Goal: Information Seeking & Learning: Find specific fact

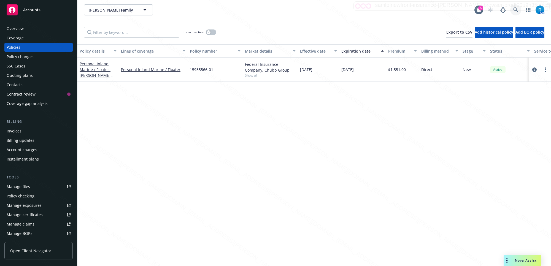
click at [513, 9] on icon at bounding box center [515, 9] width 5 height 5
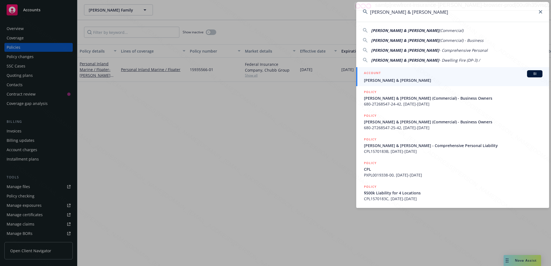
type input "[PERSON_NAME] & [PERSON_NAME]"
click at [391, 81] on span "[PERSON_NAME] & [PERSON_NAME]" at bounding box center [453, 80] width 178 height 6
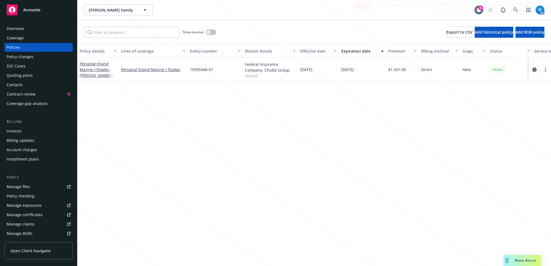
click at [20, 47] on div "Policies" at bounding box center [14, 47] width 14 height 9
click at [515, 9] on icon at bounding box center [515, 9] width 5 height 5
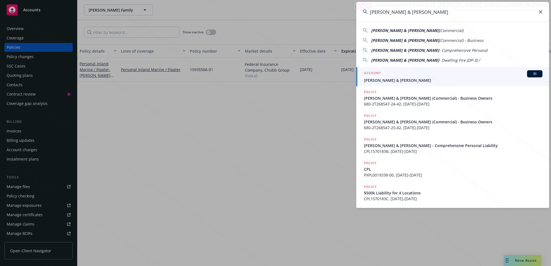
type input "[PERSON_NAME] & [PERSON_NAME]"
click at [397, 76] on div "ACCOUNT BI" at bounding box center [453, 73] width 178 height 7
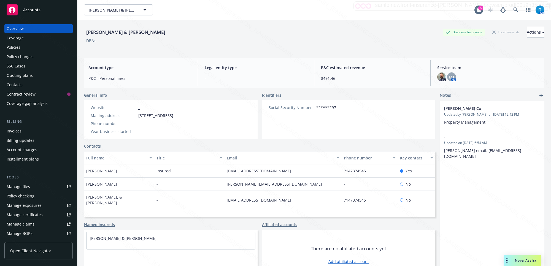
click at [28, 50] on div "Policies" at bounding box center [39, 47] width 64 height 9
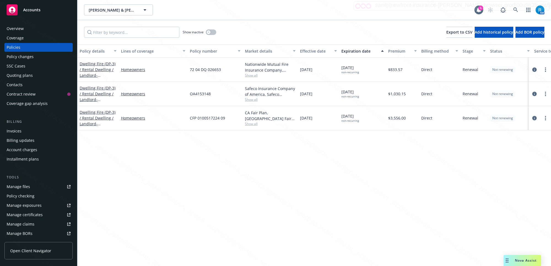
click at [21, 65] on div "SSC Cases" at bounding box center [16, 66] width 19 height 9
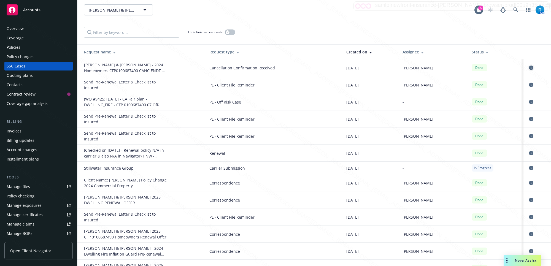
click at [529, 67] on icon "circleInformation" at bounding box center [531, 68] width 4 height 4
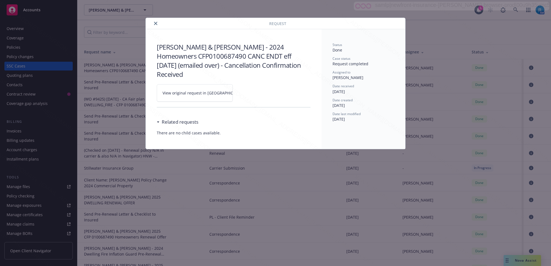
click at [250, 91] on icon at bounding box center [251, 92] width 2 height 2
click at [156, 23] on icon "close" at bounding box center [155, 23] width 3 height 3
click at [32, 47] on div "Request [PERSON_NAME] & [PERSON_NAME] - 2024 Homeowners CFP0100687490 CANC ENDT…" at bounding box center [275, 133] width 551 height 266
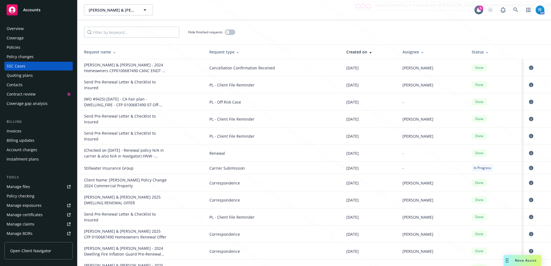
click at [42, 47] on div "Policies" at bounding box center [39, 47] width 64 height 9
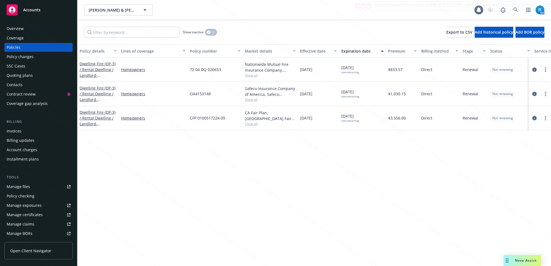
click at [213, 32] on button "button" at bounding box center [211, 32] width 10 height 6
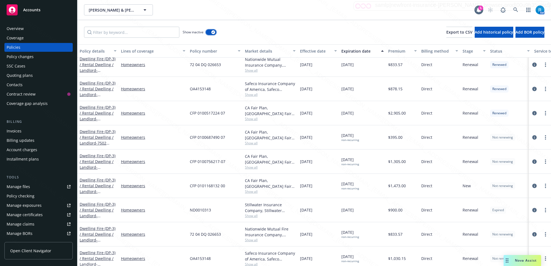
scroll to position [1031, 0]
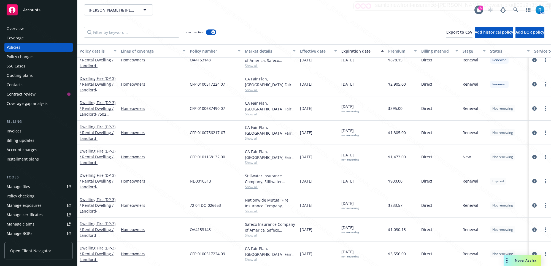
click at [17, 64] on div "SSC Cases" at bounding box center [16, 66] width 19 height 9
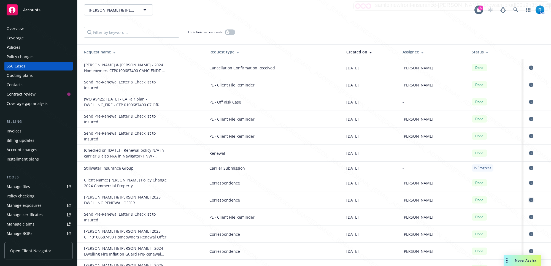
click at [529, 200] on icon "circleInformation" at bounding box center [531, 200] width 4 height 4
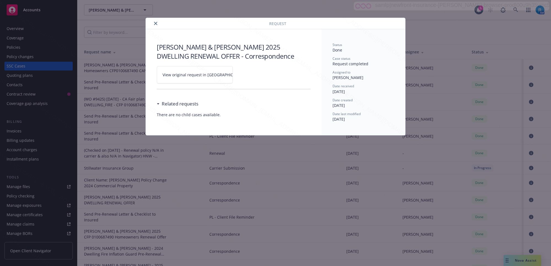
click at [250, 75] on icon at bounding box center [251, 74] width 2 height 2
click at [157, 23] on button "close" at bounding box center [155, 23] width 7 height 7
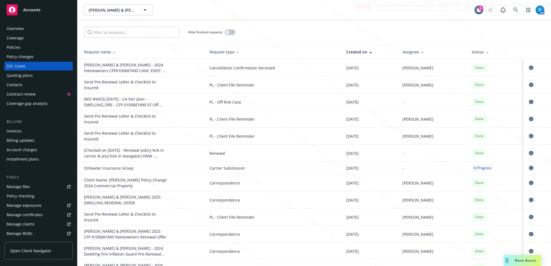
click at [39, 30] on div "Overview" at bounding box center [39, 28] width 64 height 9
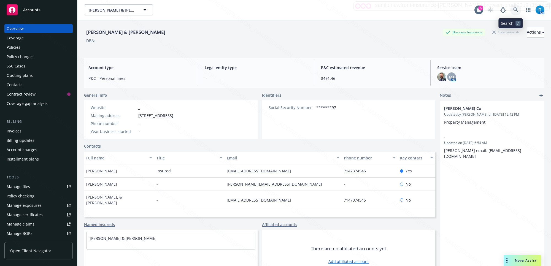
click at [513, 9] on icon at bounding box center [515, 9] width 5 height 5
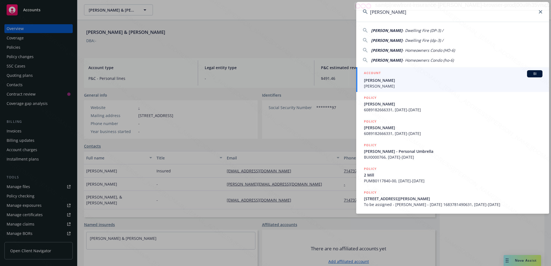
type input "[PERSON_NAME]"
click at [402, 81] on span "[PERSON_NAME]" at bounding box center [453, 80] width 178 height 6
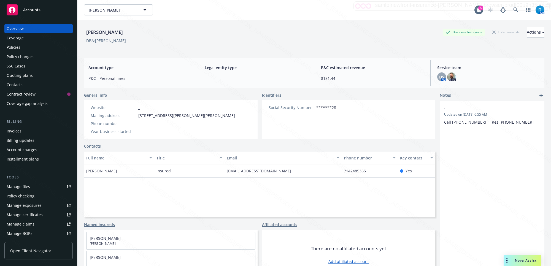
click at [23, 47] on div "Policies" at bounding box center [39, 47] width 64 height 9
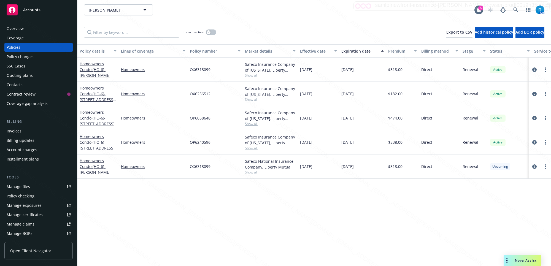
click at [27, 65] on div "SSC Cases" at bounding box center [39, 66] width 64 height 9
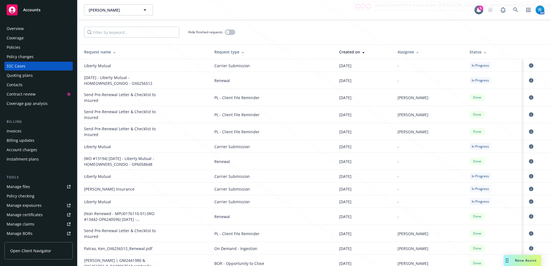
drag, startPoint x: 156, startPoint y: 85, endPoint x: 131, endPoint y: 85, distance: 24.2
click at [131, 85] on div "[DATE] - Liberty Mutual - HOMEOWNERS_CONDO - OX6256512" at bounding box center [125, 81] width 83 height 12
copy div "OX6256512"
click at [29, 50] on div "Policies" at bounding box center [39, 47] width 64 height 9
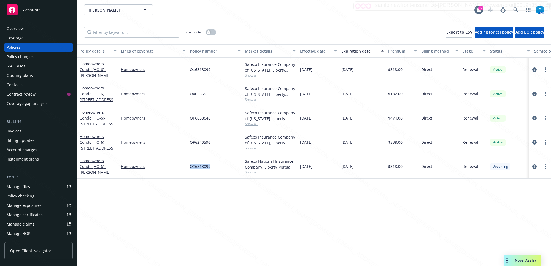
drag, startPoint x: 218, startPoint y: 167, endPoint x: 186, endPoint y: 167, distance: 32.0
click at [186, 167] on div "Homeowners Condo (HO-6) - [PERSON_NAME] Homeowners OX6318099 Safeco National In…" at bounding box center [343, 167] width 532 height 24
copy div "OX6318099"
click at [531, 168] on icon "circleInformation" at bounding box center [534, 166] width 4 height 4
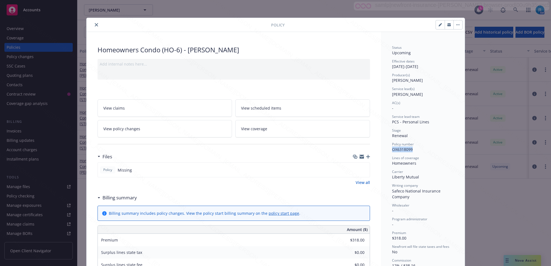
drag, startPoint x: 413, startPoint y: 150, endPoint x: 388, endPoint y: 151, distance: 25.1
click at [388, 151] on div "Status Upcoming Effective dates [DATE] - [DATE] Producer(s) [PERSON_NAME] Servi…" at bounding box center [423, 268] width 84 height 472
click at [95, 24] on icon "close" at bounding box center [96, 24] width 3 height 3
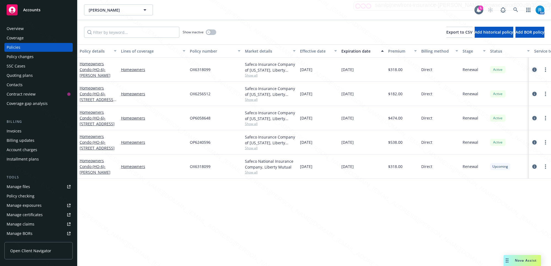
click at [531, 68] on icon "circleInformation" at bounding box center [534, 69] width 4 height 4
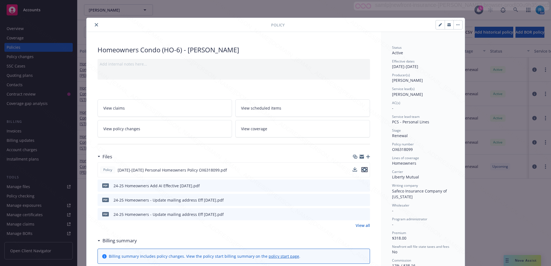
click at [362, 169] on icon "preview file" at bounding box center [364, 170] width 5 height 4
click at [95, 24] on icon "close" at bounding box center [96, 24] width 3 height 3
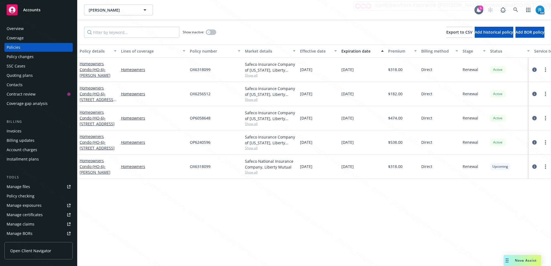
click at [21, 69] on div "SSC Cases" at bounding box center [16, 66] width 19 height 9
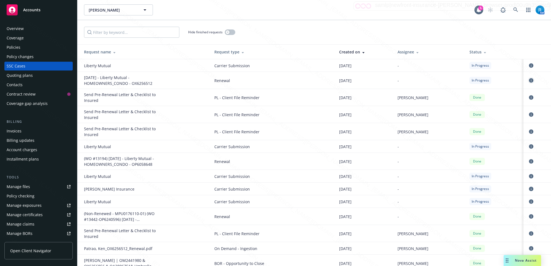
click at [529, 80] on icon "circleInformation" at bounding box center [531, 80] width 4 height 4
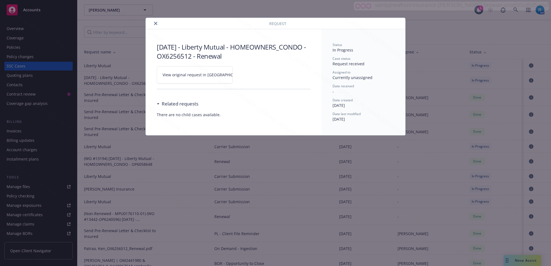
click at [248, 74] on icon at bounding box center [249, 74] width 3 height 3
click at [154, 22] on icon "close" at bounding box center [155, 23] width 3 height 3
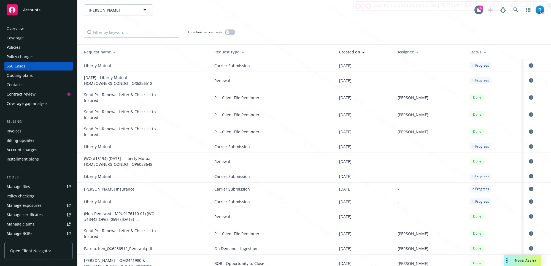
click at [529, 64] on icon "circleInformation" at bounding box center [531, 65] width 4 height 4
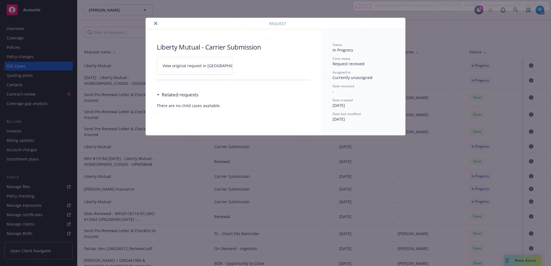
click at [248, 65] on icon at bounding box center [249, 65] width 3 height 3
click at [155, 21] on button "close" at bounding box center [155, 23] width 7 height 7
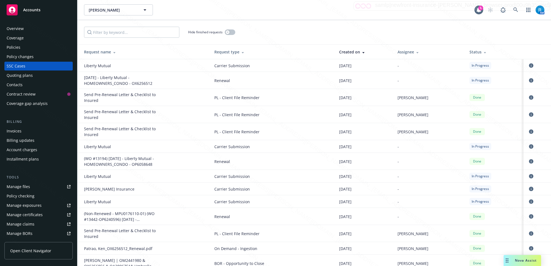
click at [22, 46] on div "Policies" at bounding box center [39, 47] width 64 height 9
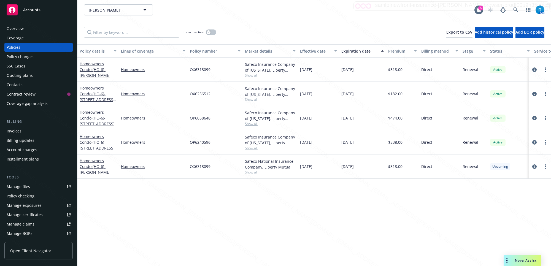
click at [21, 64] on div "SSC Cases" at bounding box center [16, 66] width 19 height 9
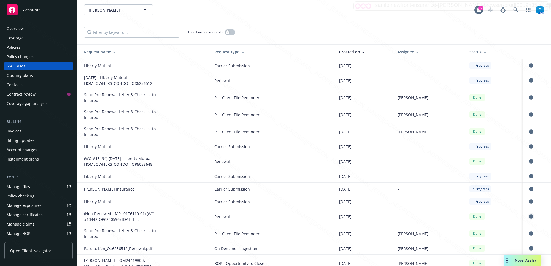
click at [529, 215] on icon "circleInformation" at bounding box center [531, 216] width 4 height 4
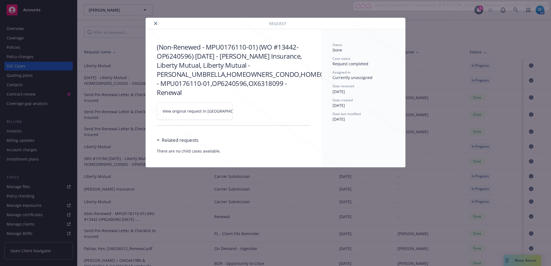
click at [248, 110] on icon at bounding box center [249, 111] width 3 height 3
click at [155, 21] on div "Request" at bounding box center [275, 23] width 259 height 11
click at [142, 203] on div "Request (Non-Renewed - MPU0176110-01) (WO #13442-OP6240596) [DATE] - [PERSON_NA…" at bounding box center [275, 133] width 551 height 266
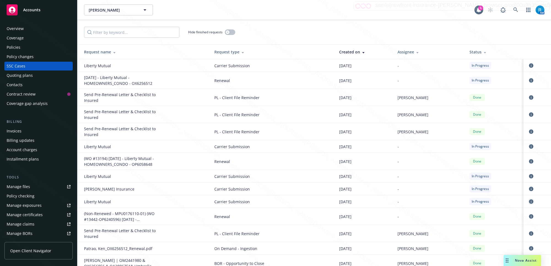
click at [529, 203] on icon "circleInformation" at bounding box center [531, 201] width 4 height 4
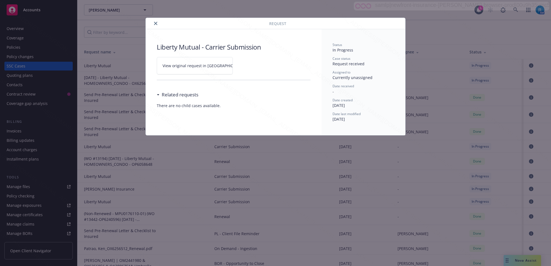
click at [248, 65] on icon at bounding box center [249, 65] width 3 height 3
click at [154, 23] on icon "close" at bounding box center [155, 23] width 3 height 3
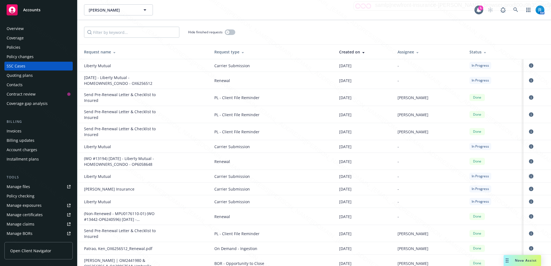
click at [529, 175] on icon "circleInformation" at bounding box center [531, 176] width 4 height 4
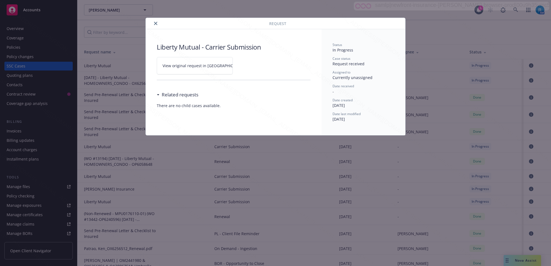
click at [248, 66] on icon at bounding box center [249, 65] width 3 height 3
click at [154, 23] on icon "close" at bounding box center [155, 23] width 3 height 3
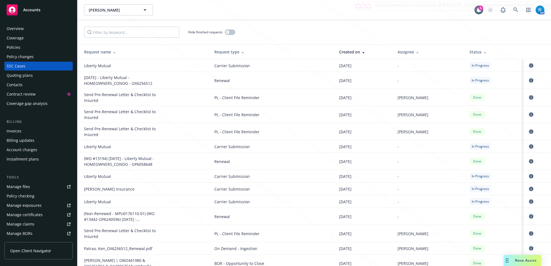
click at [28, 46] on div "Policies" at bounding box center [39, 47] width 64 height 9
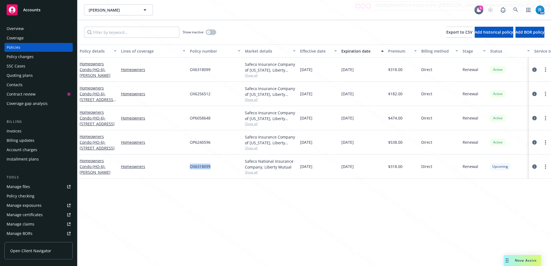
drag, startPoint x: 213, startPoint y: 169, endPoint x: 189, endPoint y: 167, distance: 23.5
click at [189, 167] on div "OX6318099" at bounding box center [215, 167] width 55 height 24
copy span "OX6318099"
click at [24, 29] on div "Overview" at bounding box center [39, 28] width 64 height 9
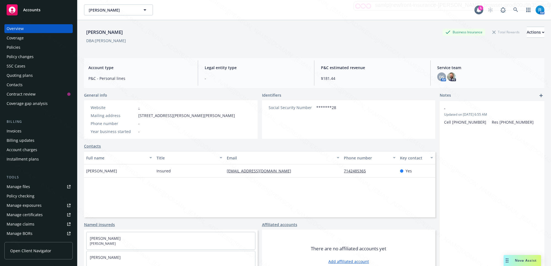
drag, startPoint x: 151, startPoint y: 34, endPoint x: 86, endPoint y: 32, distance: 65.0
click at [86, 32] on div "[PERSON_NAME] Business Insurance Total Rewards Actions" at bounding box center [314, 32] width 460 height 11
copy div "[PERSON_NAME]"
click at [14, 48] on div "Policies" at bounding box center [14, 47] width 14 height 9
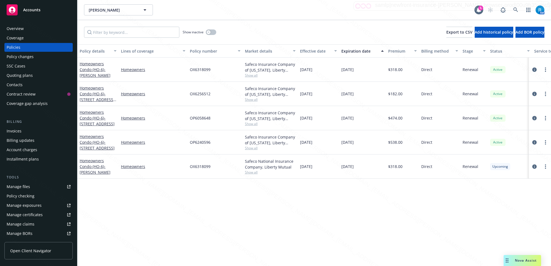
click at [15, 66] on div "SSC Cases" at bounding box center [16, 66] width 19 height 9
